Goal: Information Seeking & Learning: Understand process/instructions

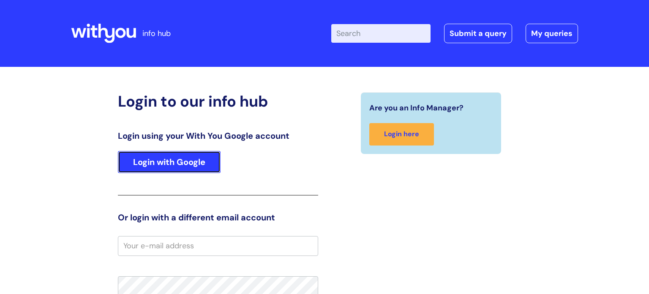
click at [148, 168] on link "Login with Google" at bounding box center [169, 162] width 103 height 22
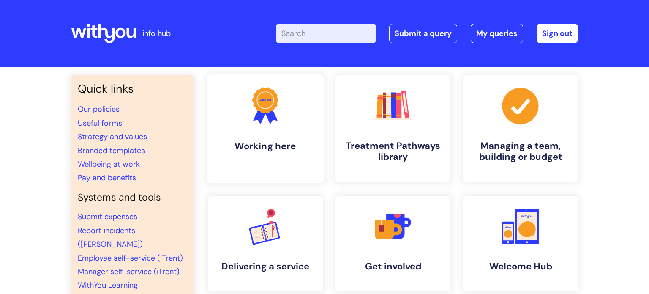
click at [251, 127] on link ".cls-1{fill:#f89b22;}.cls-1,.cls-2,.cls-3{stroke-width:0px;}.cls-2{fill:#2d3cff…" at bounding box center [265, 128] width 117 height 109
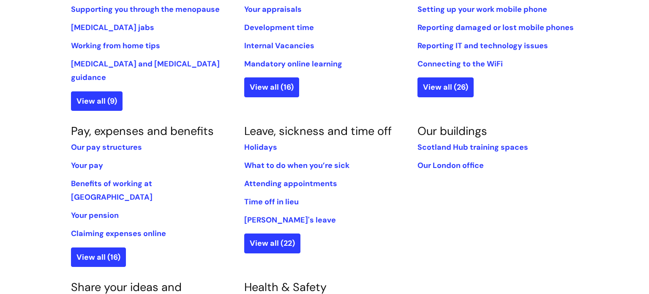
scroll to position [417, 0]
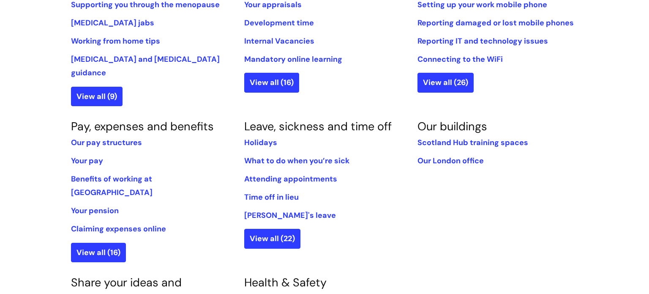
click at [163, 172] on li "Benefits of working at [GEOGRAPHIC_DATA]" at bounding box center [151, 185] width 161 height 27
click at [153, 174] on link "Benefits of working at [GEOGRAPHIC_DATA]" at bounding box center [112, 186] width 82 height 24
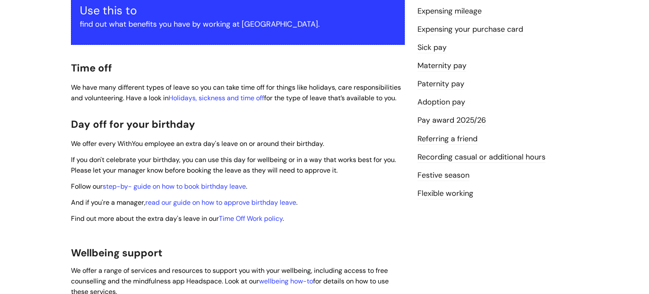
scroll to position [193, 0]
click at [190, 181] on link "step-by- guide on how to book birthday leave" at bounding box center [174, 185] width 143 height 9
